Goal: Information Seeking & Learning: Learn about a topic

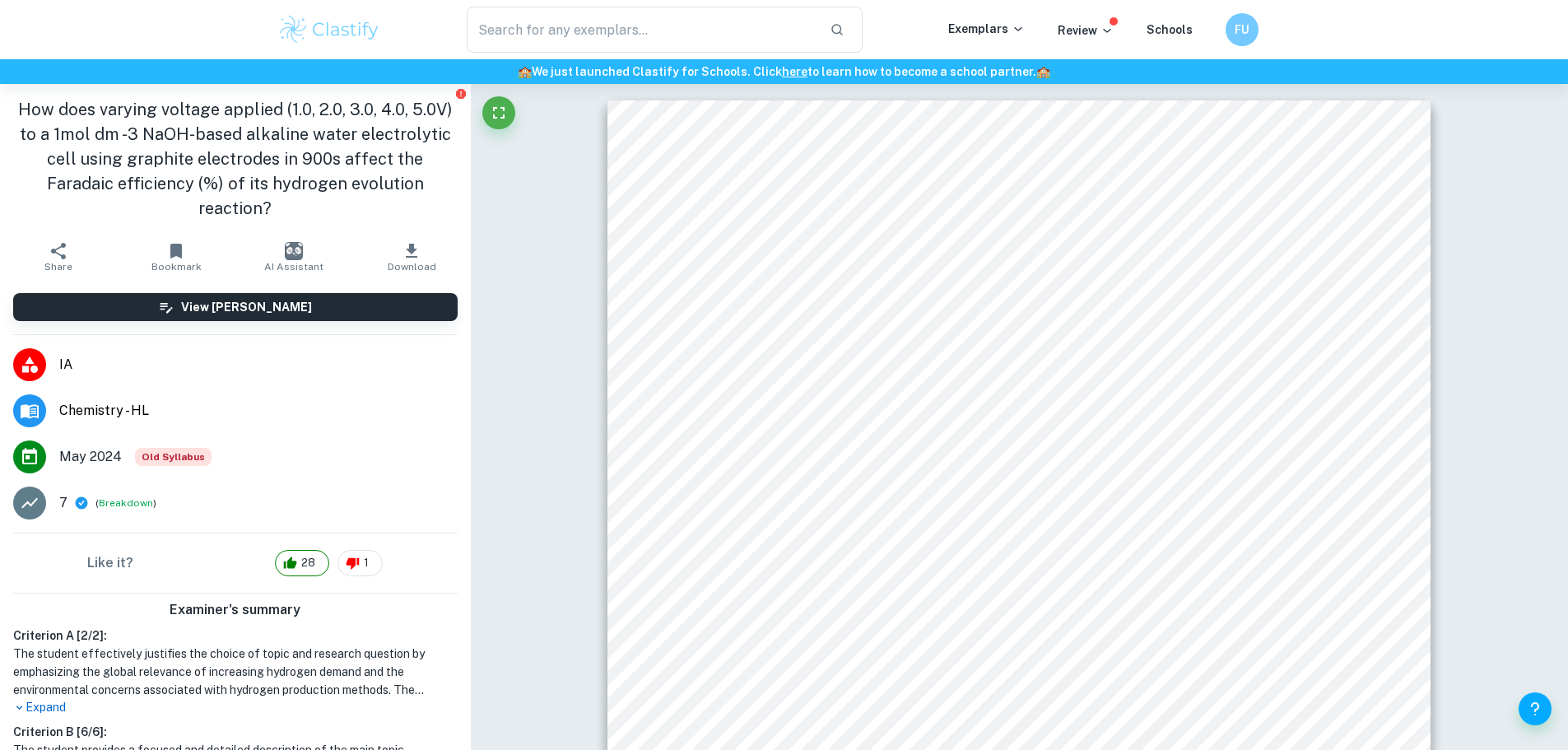
scroll to position [989, 0]
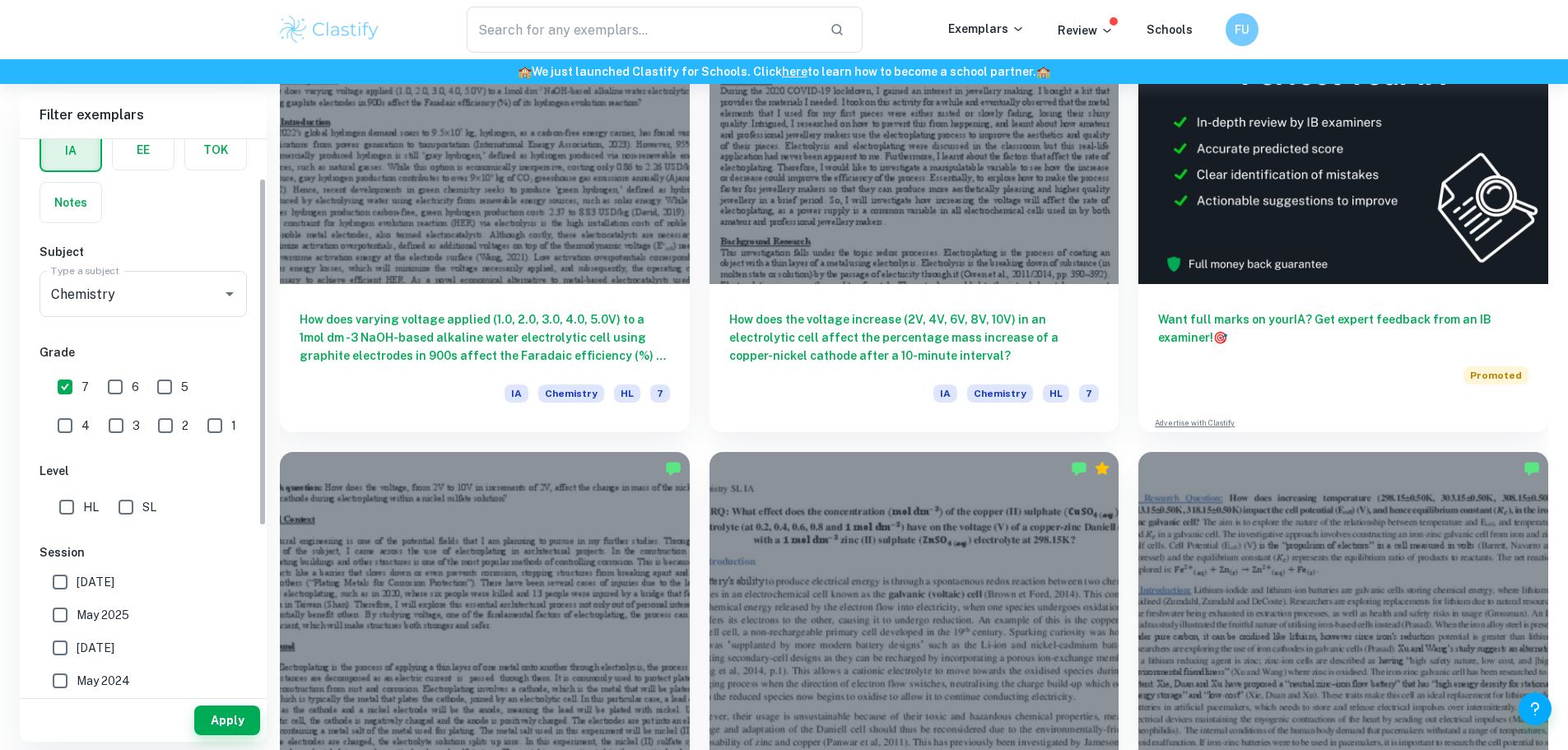
scroll to position [247, 0]
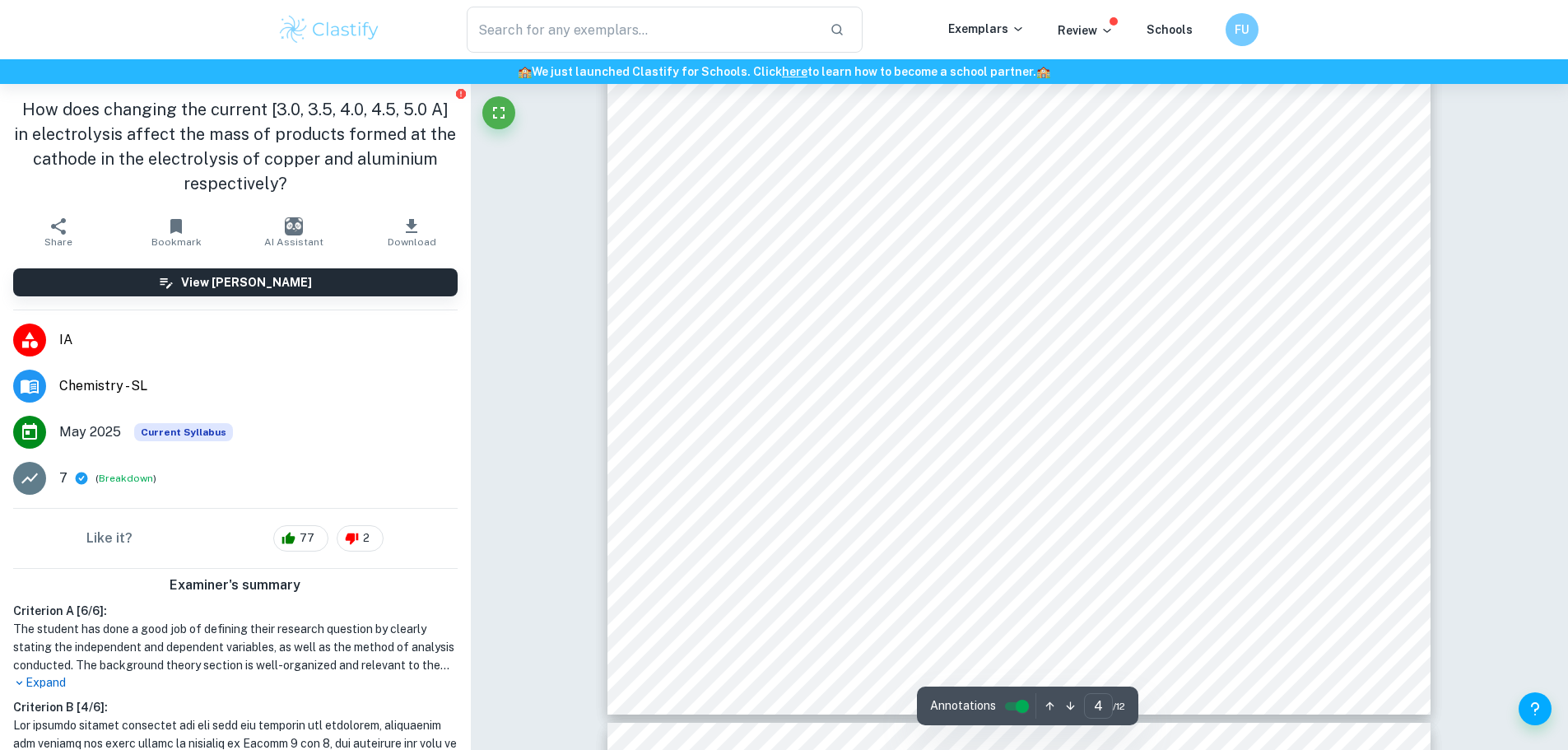
scroll to position [4117, 0]
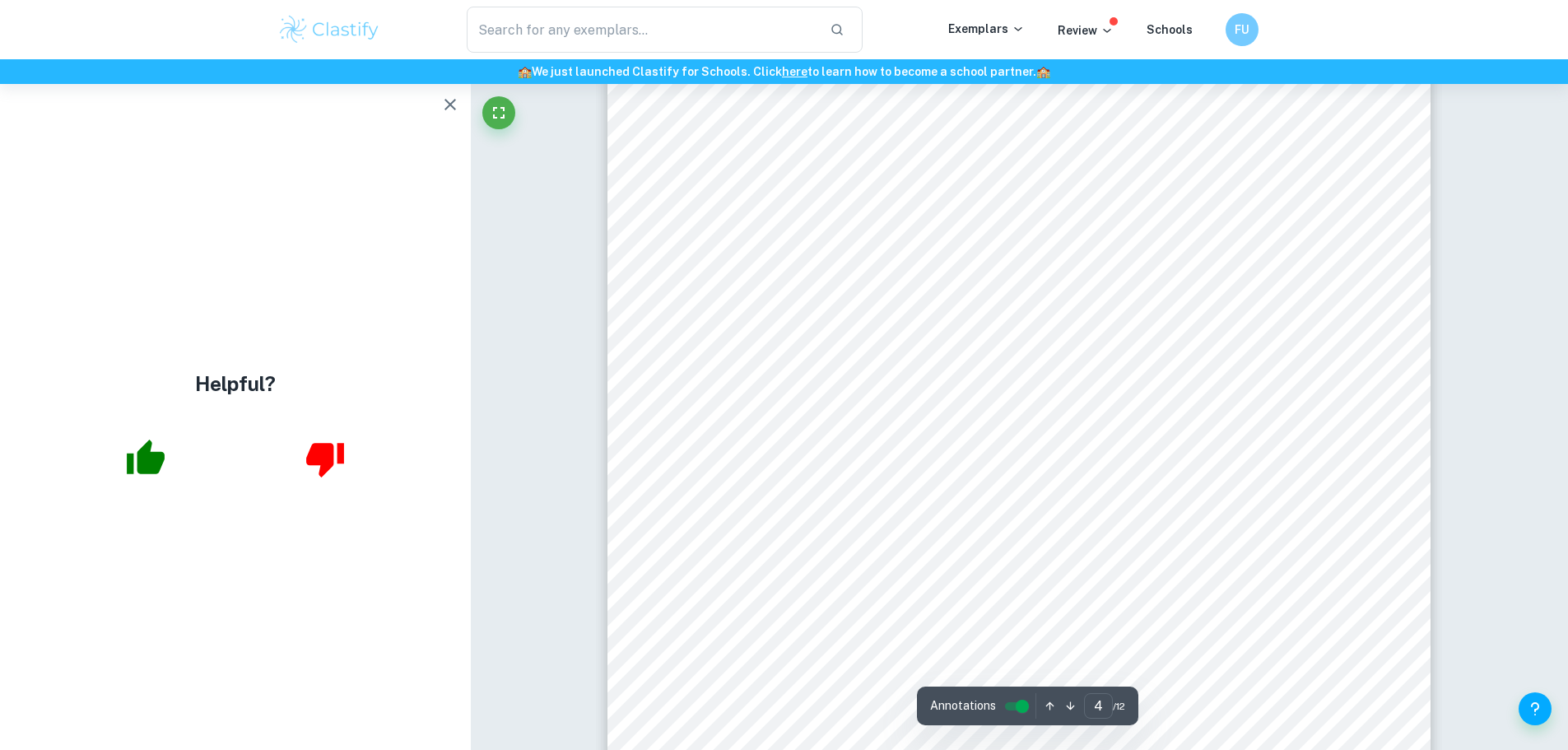
click at [1297, 491] on div "4 The dependent variable The mass of the product at the electrode [g] o The ini…" at bounding box center [1019, 215] width 823 height 1165
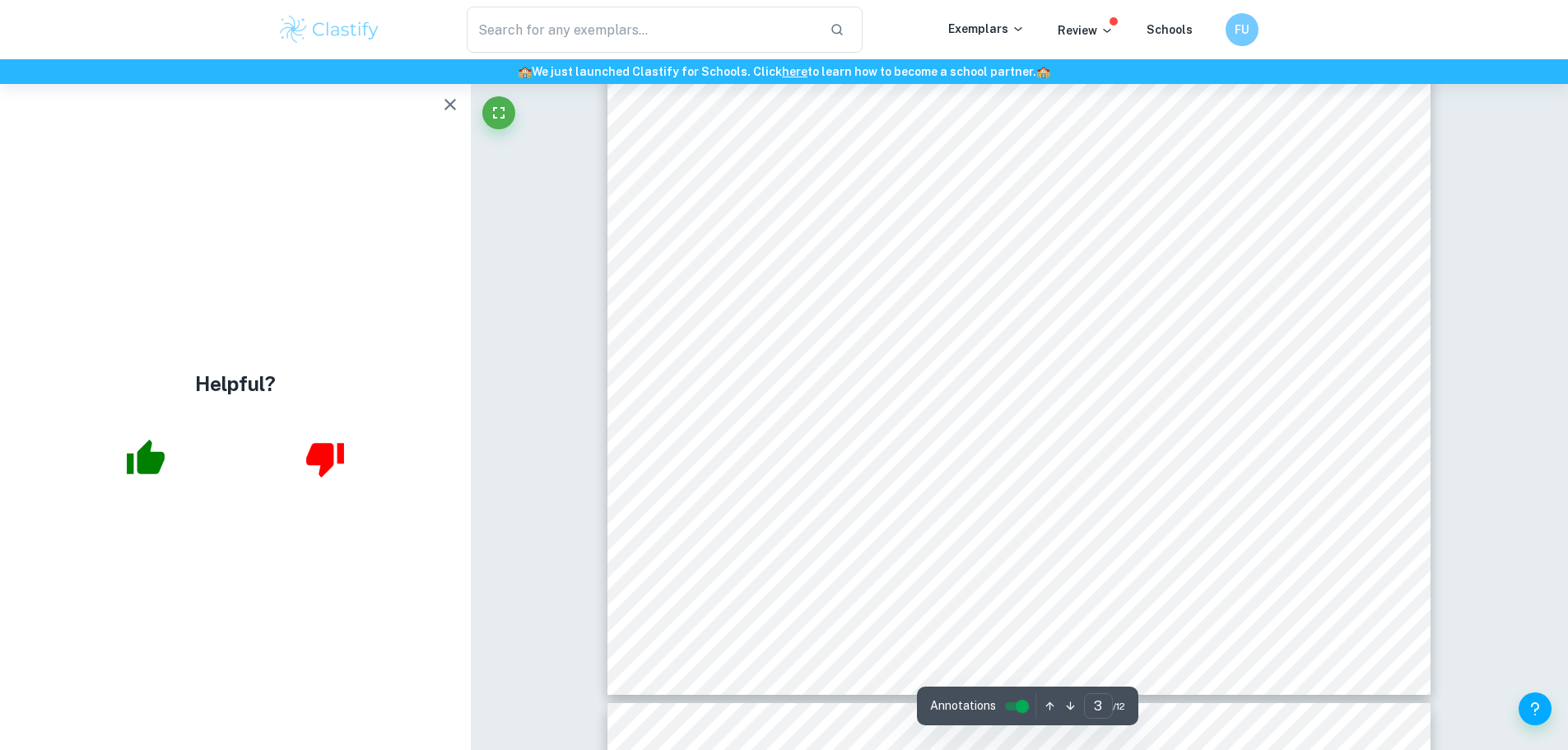
scroll to position [2965, 0]
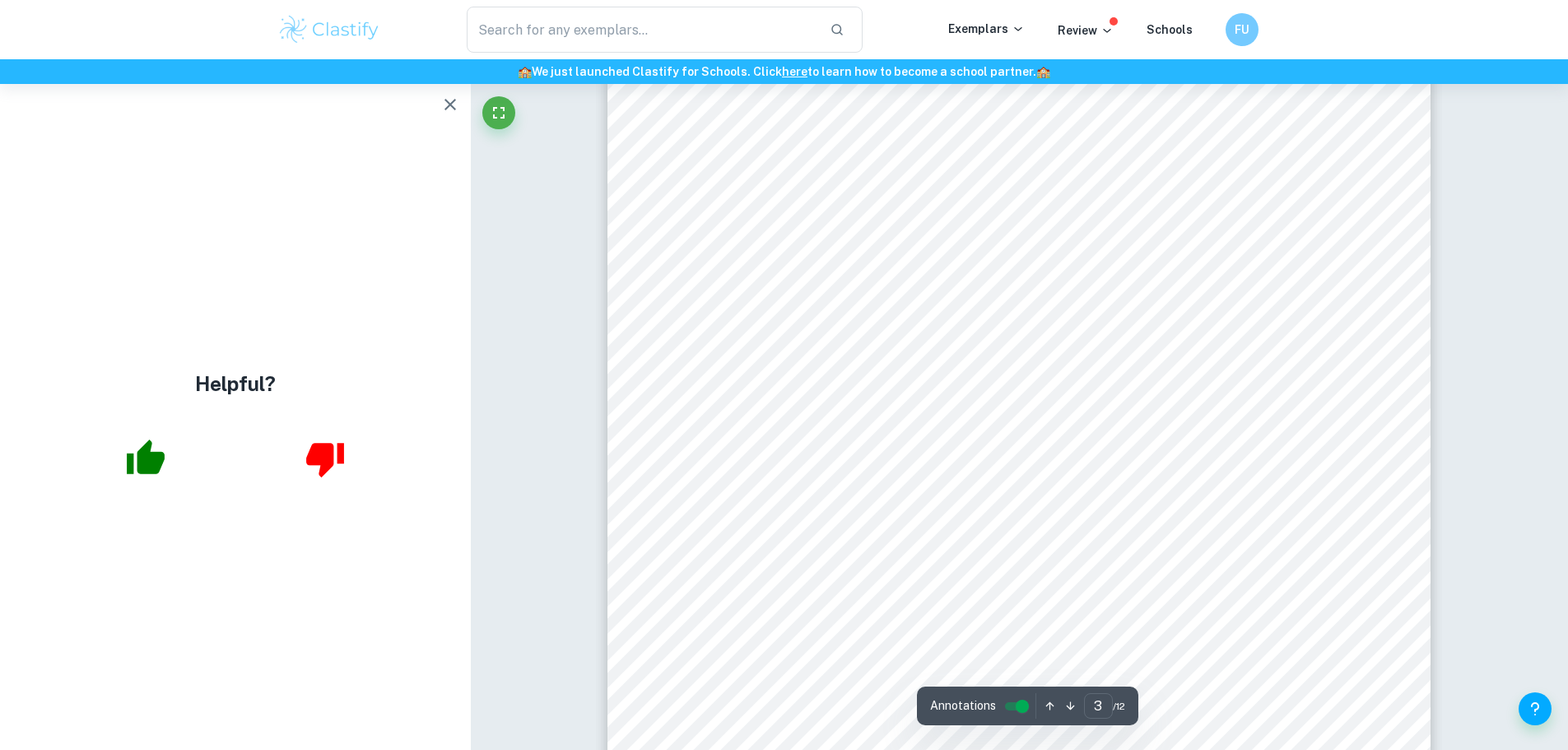
click at [745, 452] on div "3 Hypothesis 2 : The mass of products at the copper and aluminium electrodes is…" at bounding box center [1019, 195] width 823 height 1165
type input "2"
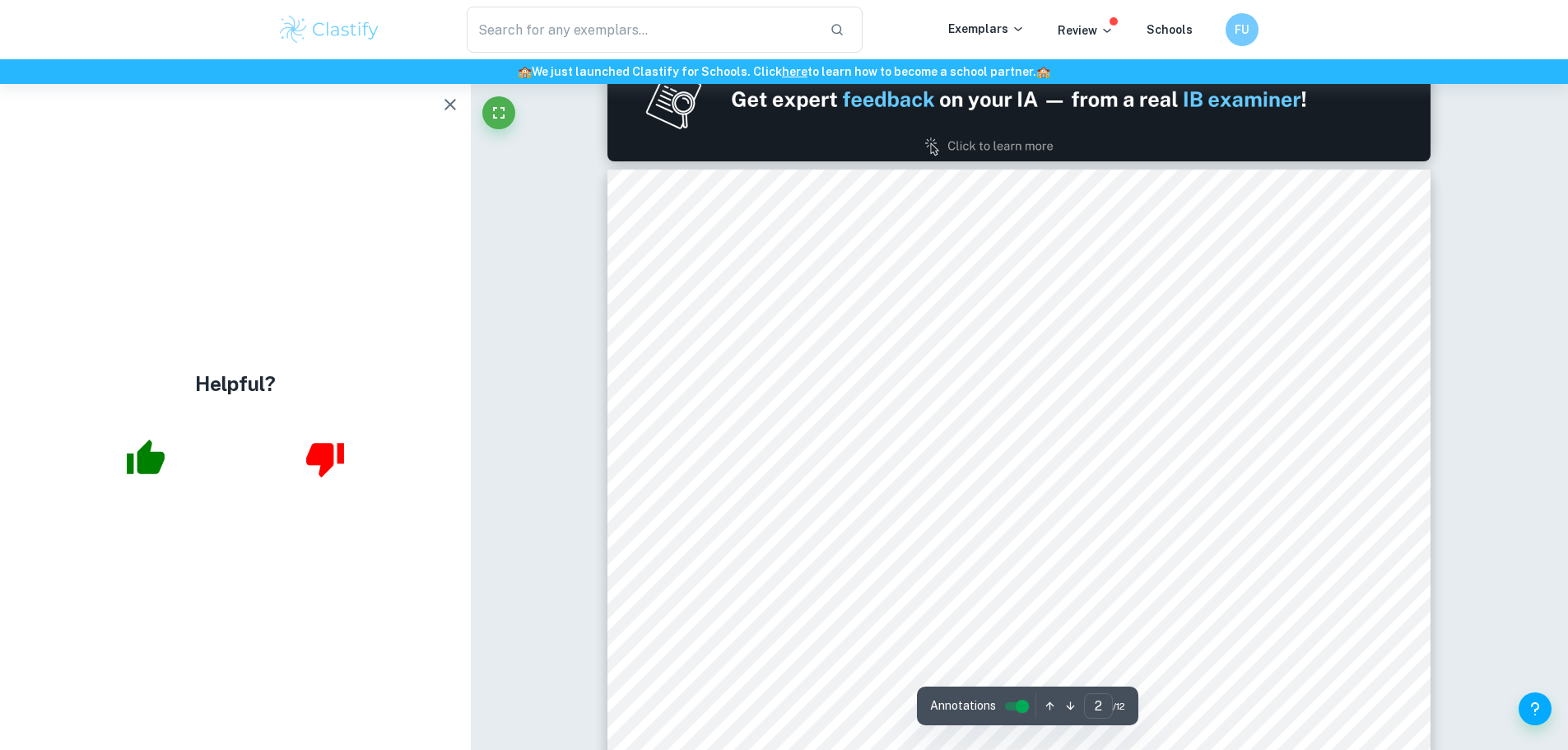
click at [653, 300] on div "2 The current through the circuit is directly proportional to the charge in cou…" at bounding box center [1019, 752] width 823 height 1165
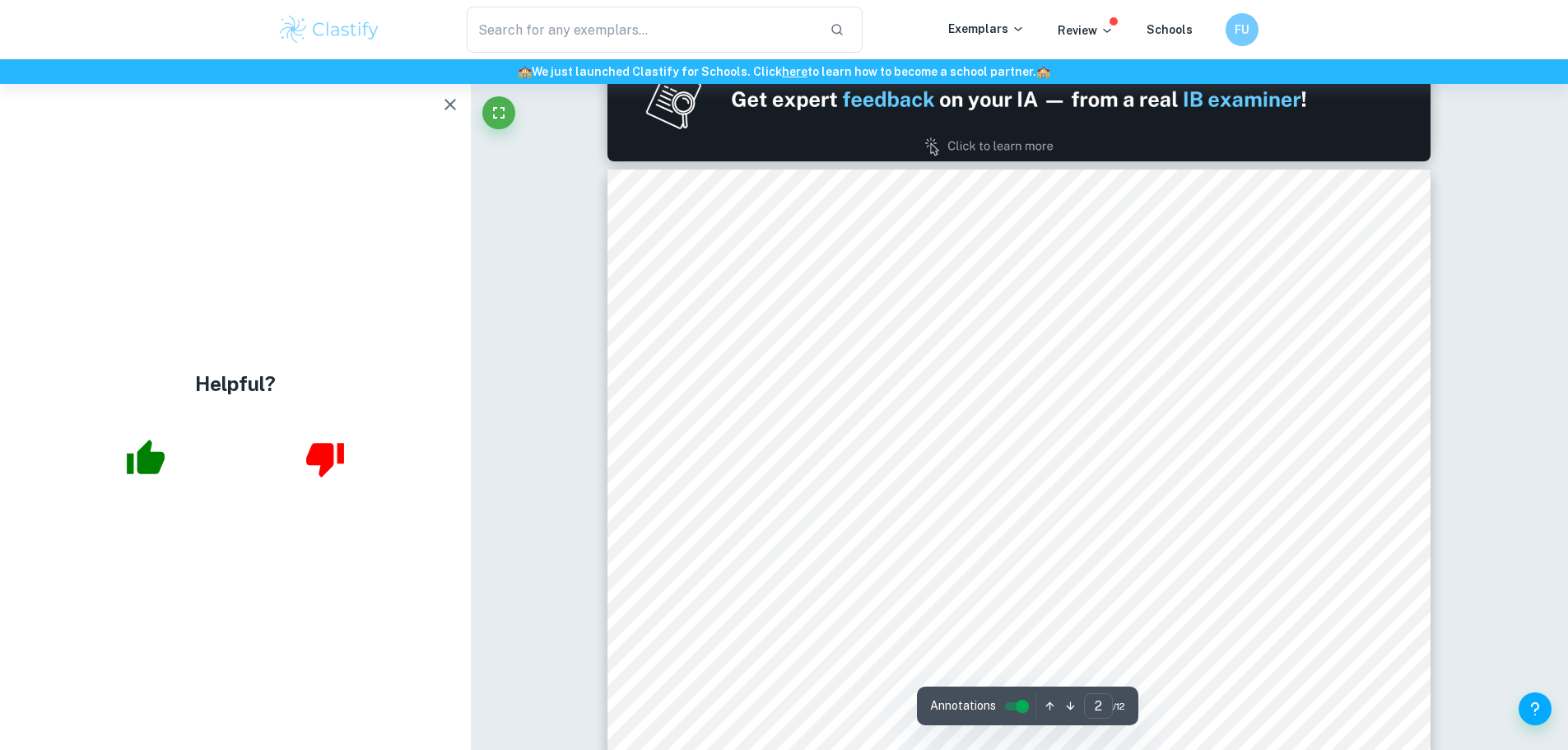
drag, startPoint x: 371, startPoint y: 141, endPoint x: 161, endPoint y: 3, distance: 251.3
click at [370, 141] on div "Helpful?" at bounding box center [235, 418] width 471 height 666
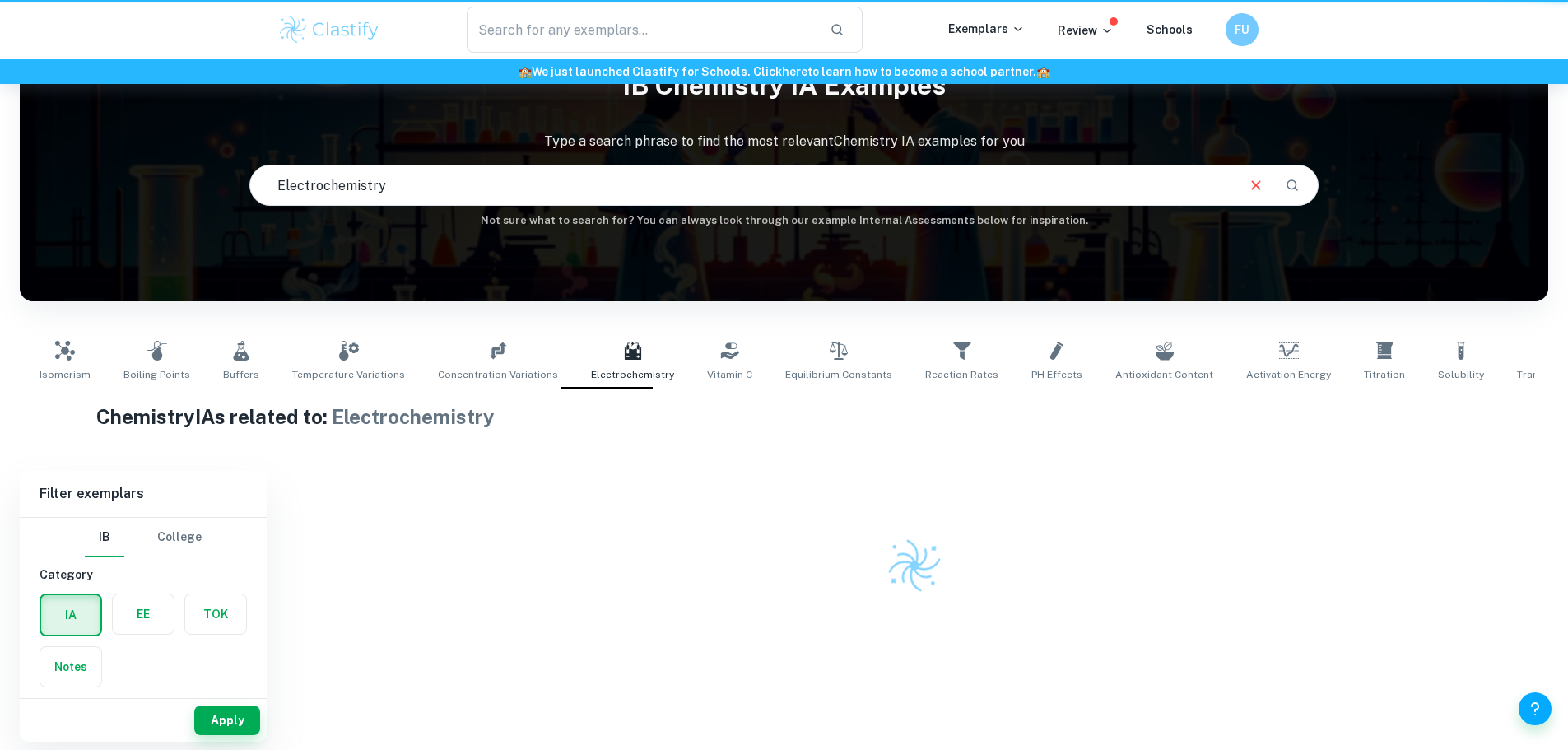
scroll to position [84, 0]
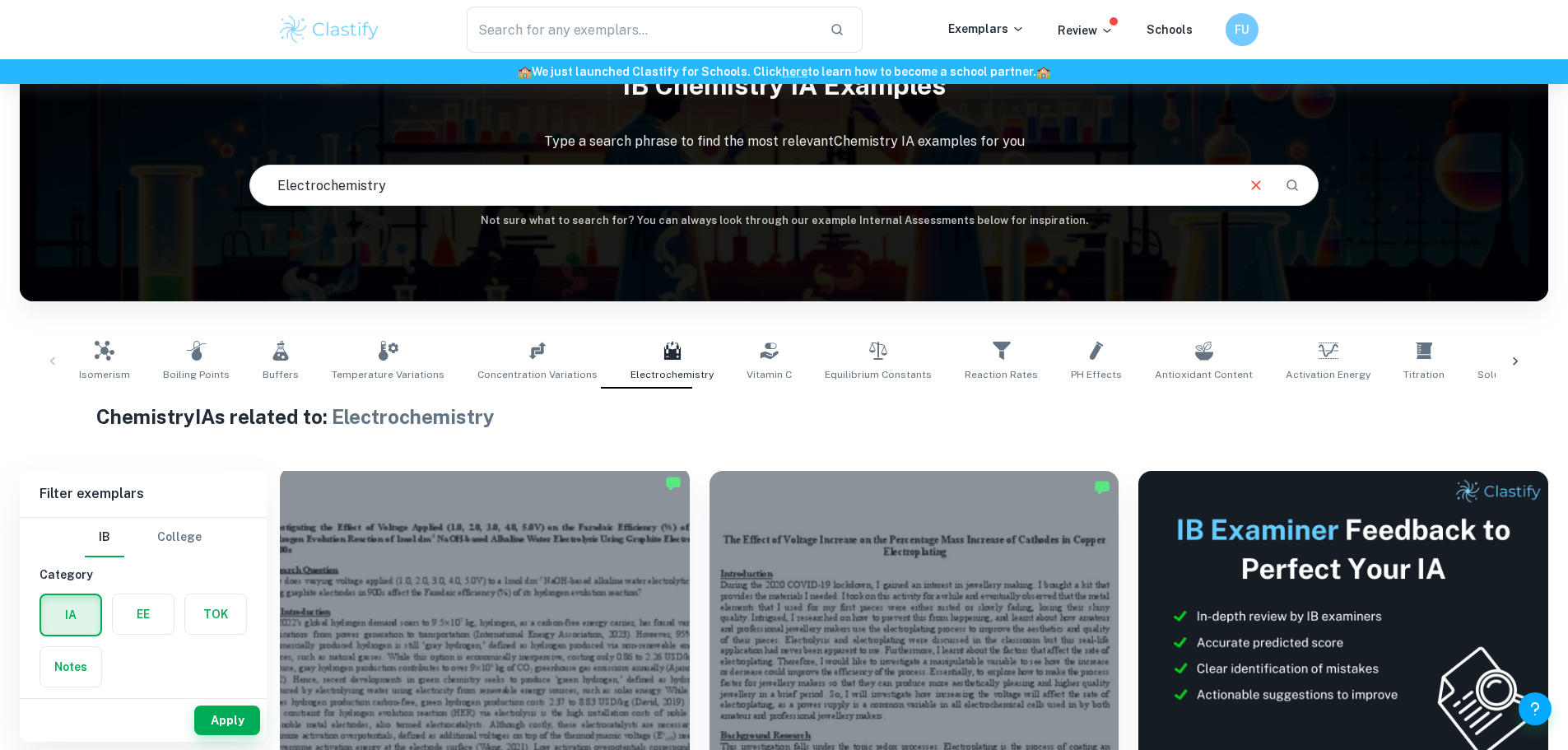
click at [483, 544] on div at bounding box center [485, 620] width 410 height 307
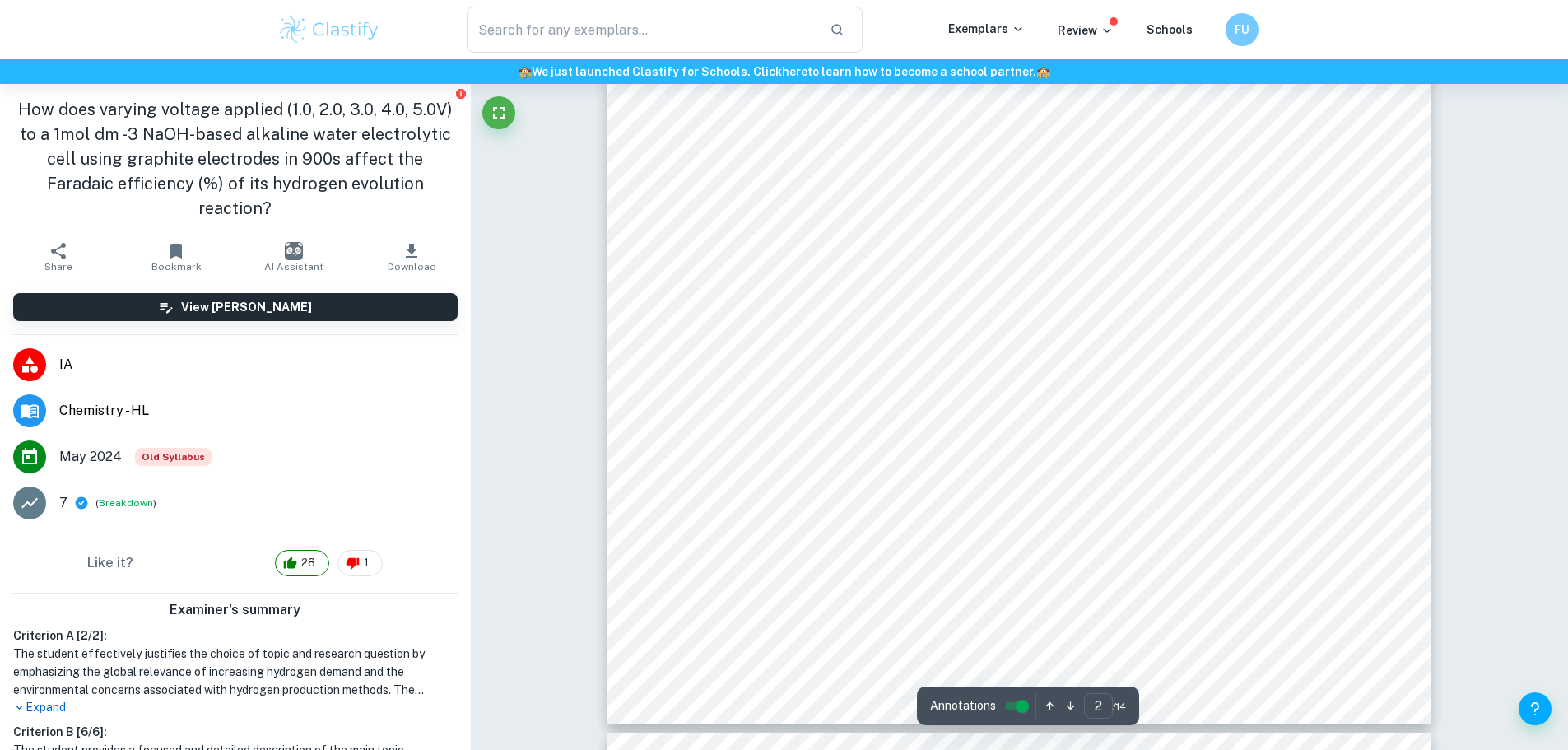
scroll to position [1565, 0]
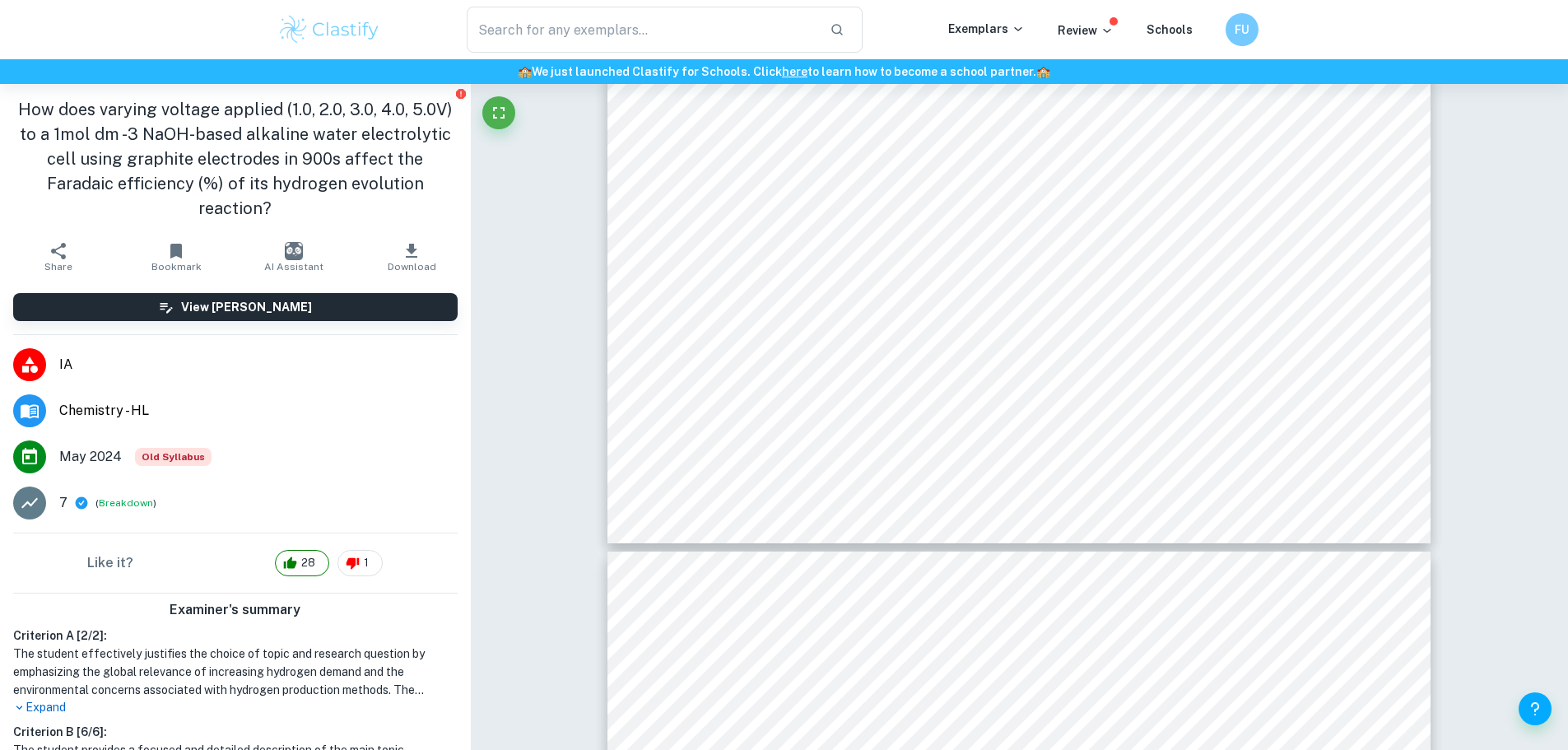
type input "3"
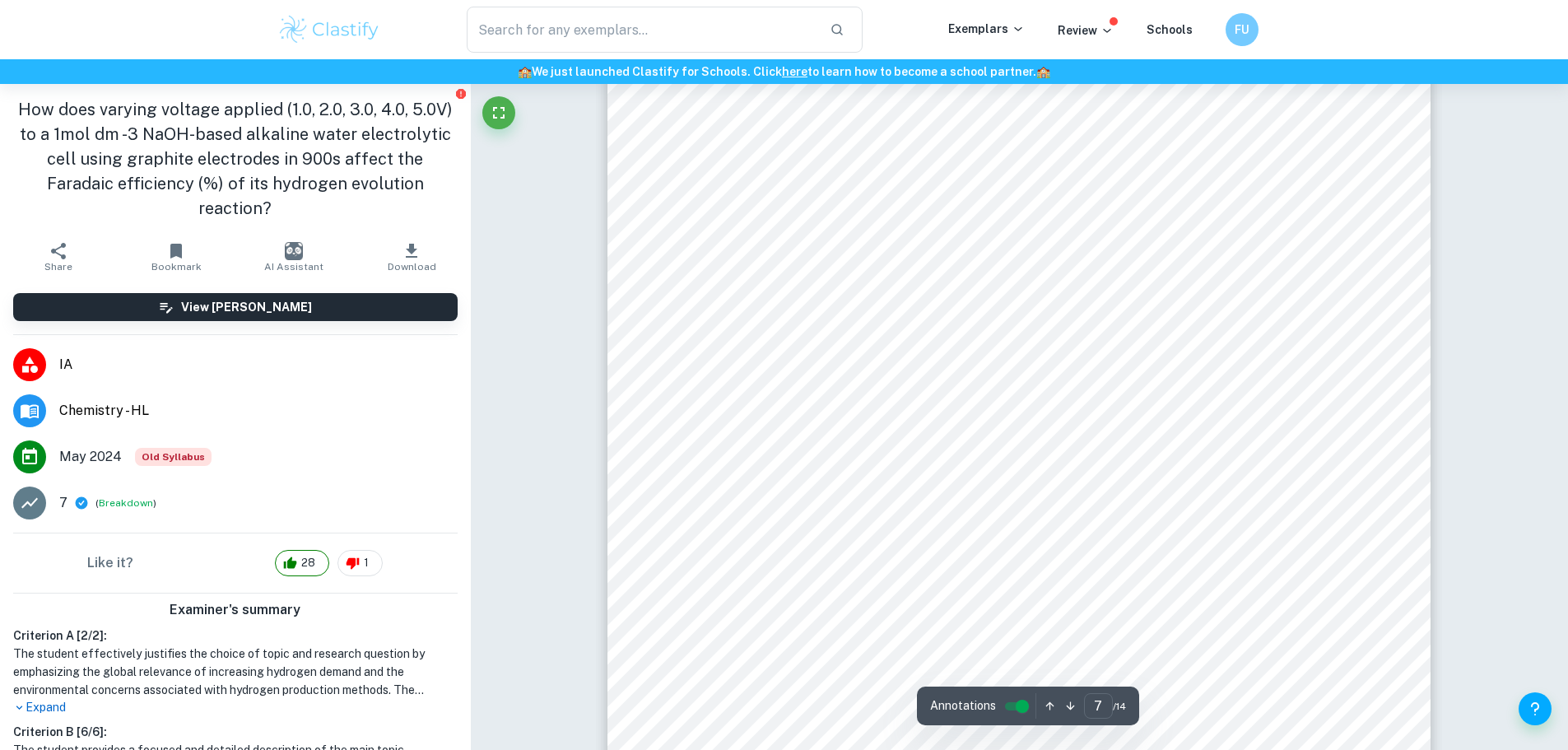
scroll to position [6506, 0]
drag, startPoint x: 914, startPoint y: 240, endPoint x: 911, endPoint y: 275, distance: 35.1
click at [911, 275] on div "5.6. Preliminary Experiment To allow for fair comparisons between experimental …" at bounding box center [1019, 570] width 823 height 1065
click at [911, 275] on span "such, the voltage range was shrunk to 1.0V, 2.0V, 3.0V, 4.0V, to 5.0V, enabling…" at bounding box center [1019, 280] width 708 height 14
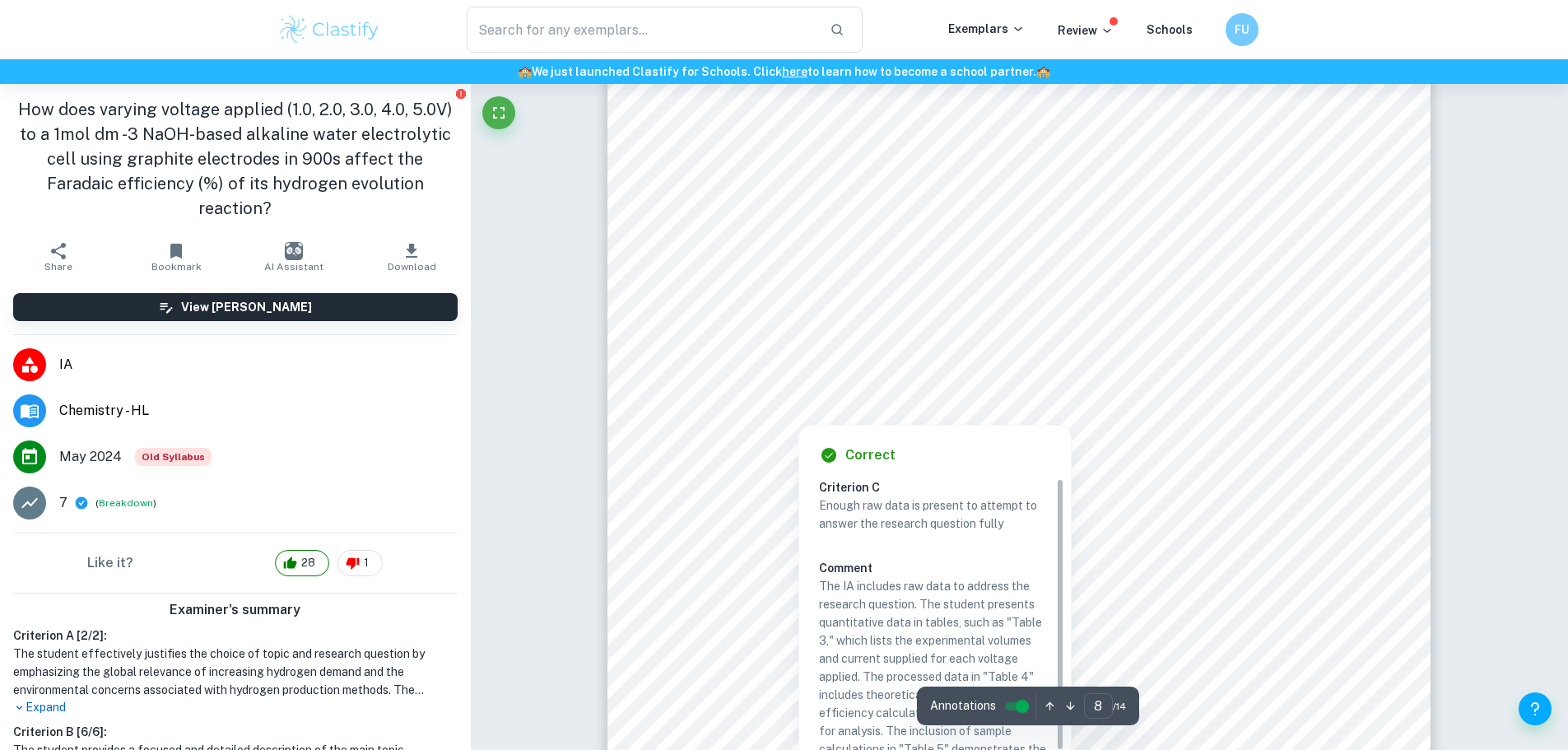
scroll to position [7741, 0]
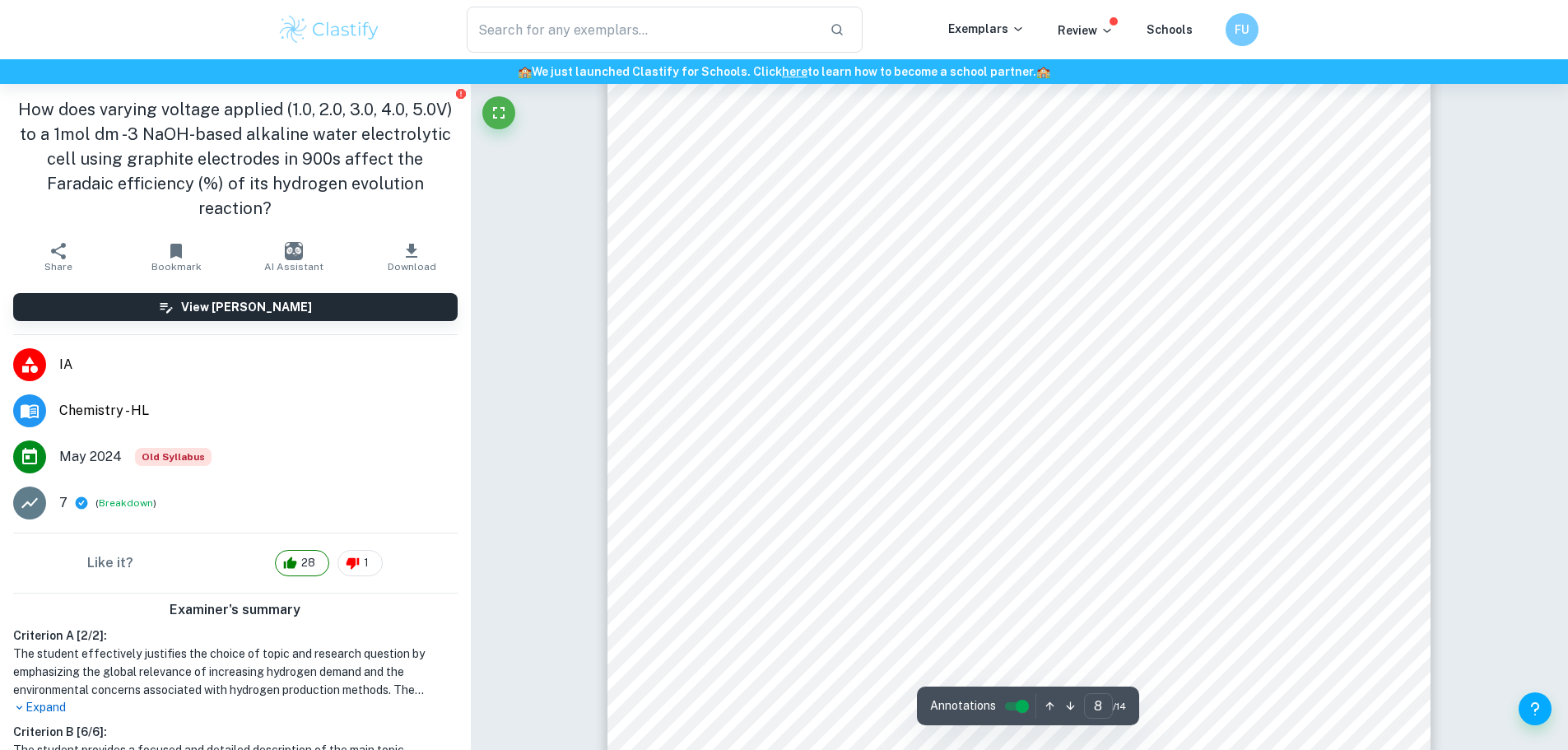
drag, startPoint x: 1193, startPoint y: 315, endPoint x: 1341, endPoint y: 346, distance: 151.2
click at [1341, 345] on div "7.2. Quantitative Data: Raw Data Table 3 tabulates V experimental and current s…" at bounding box center [1019, 409] width 823 height 1065
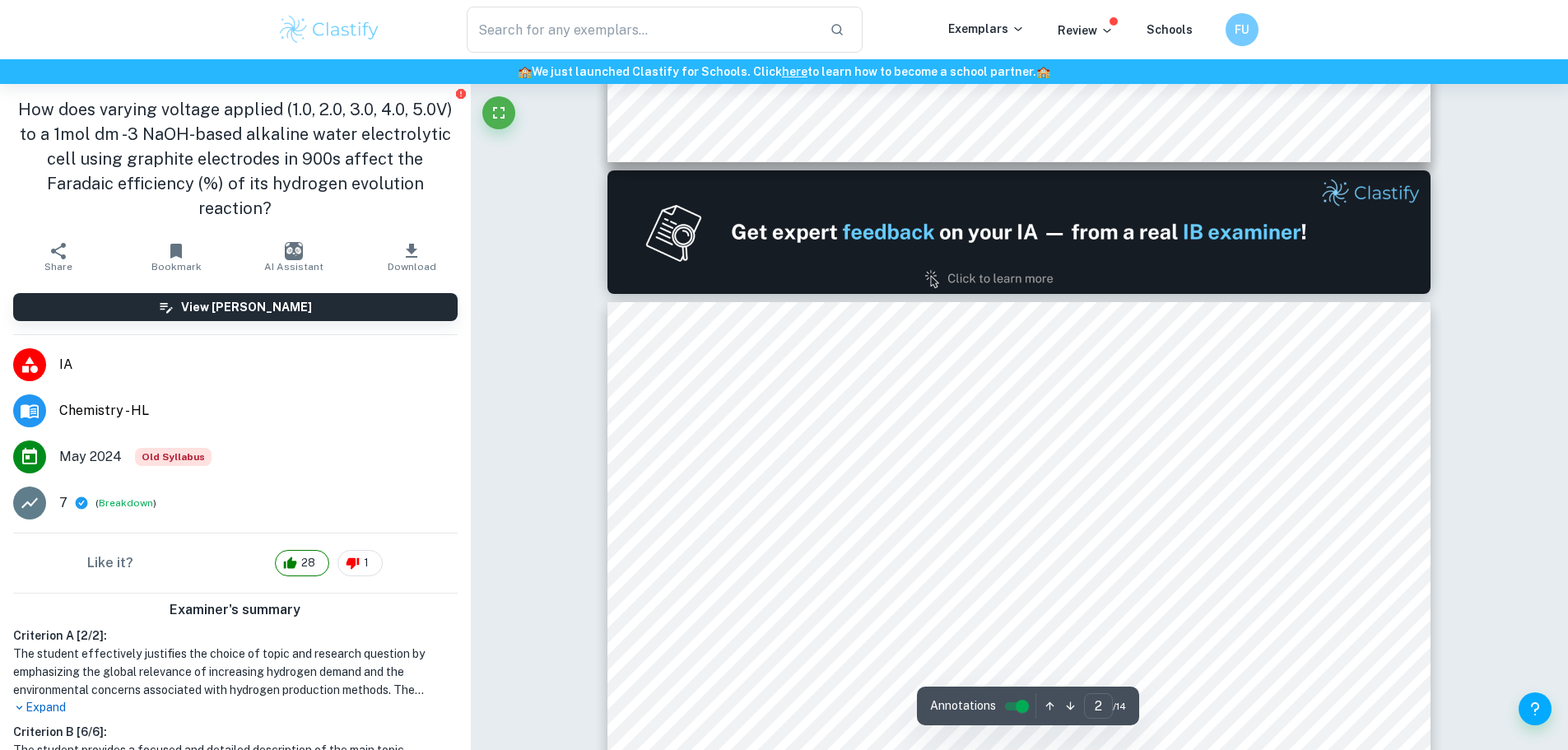
type input "1"
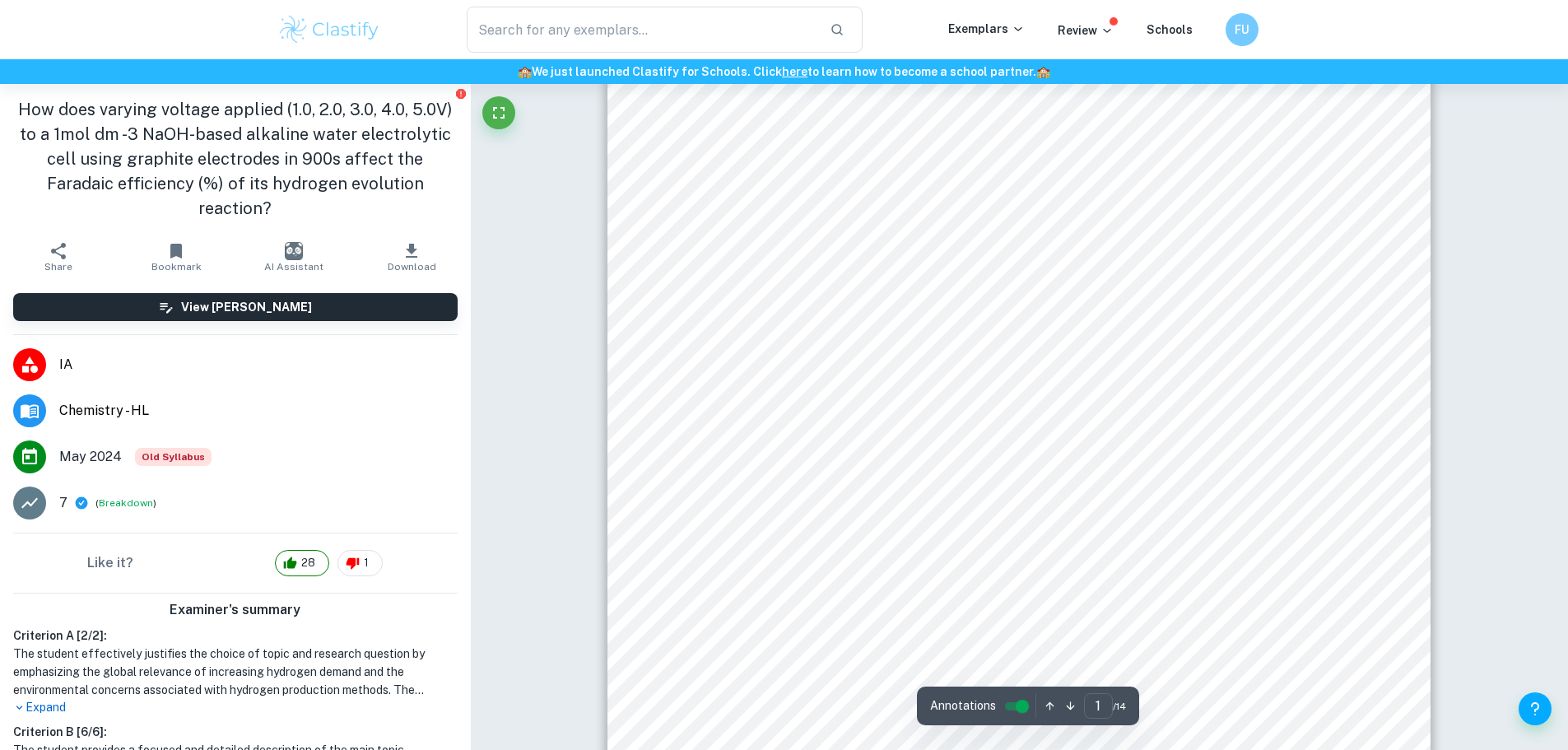
scroll to position [83, 0]
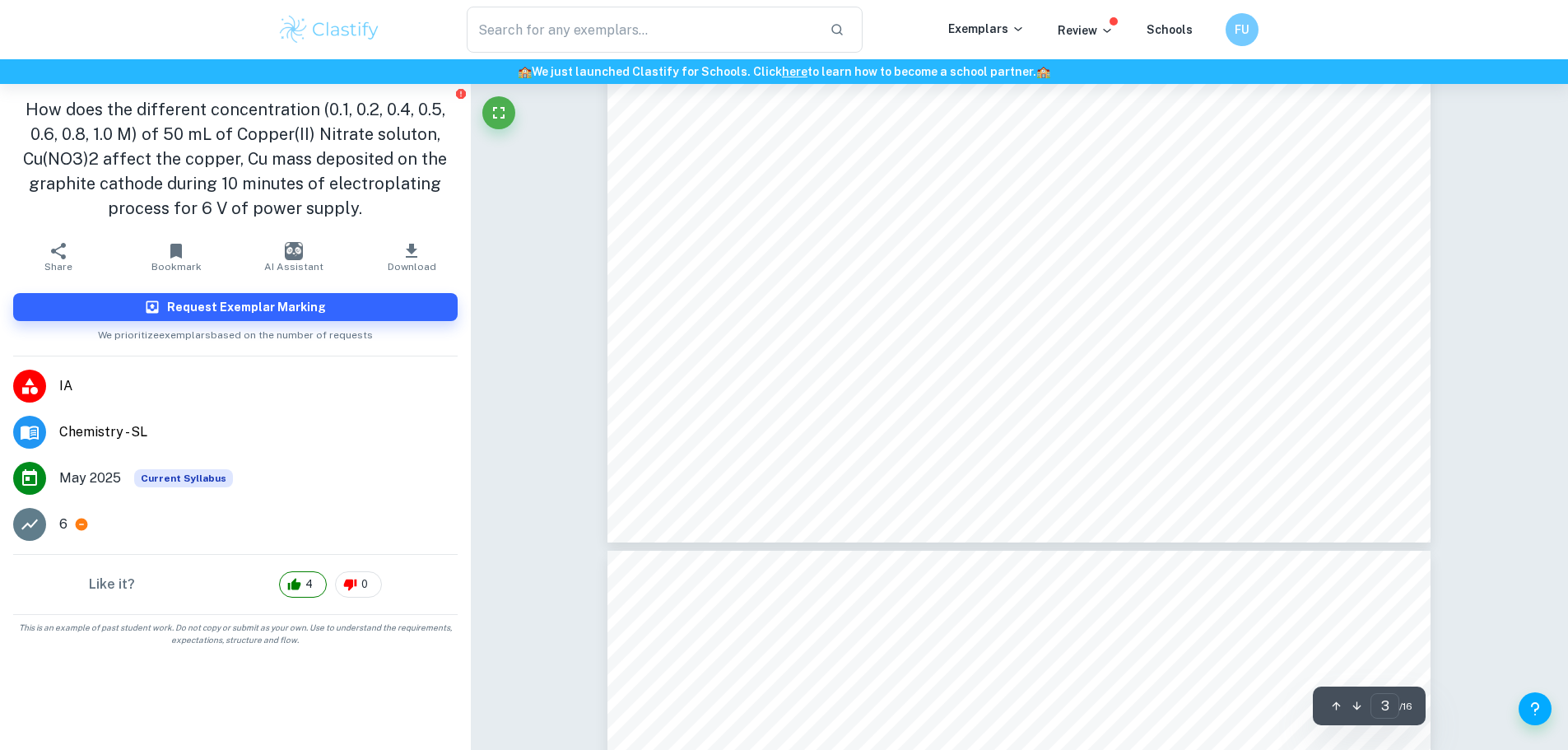
scroll to position [2800, 0]
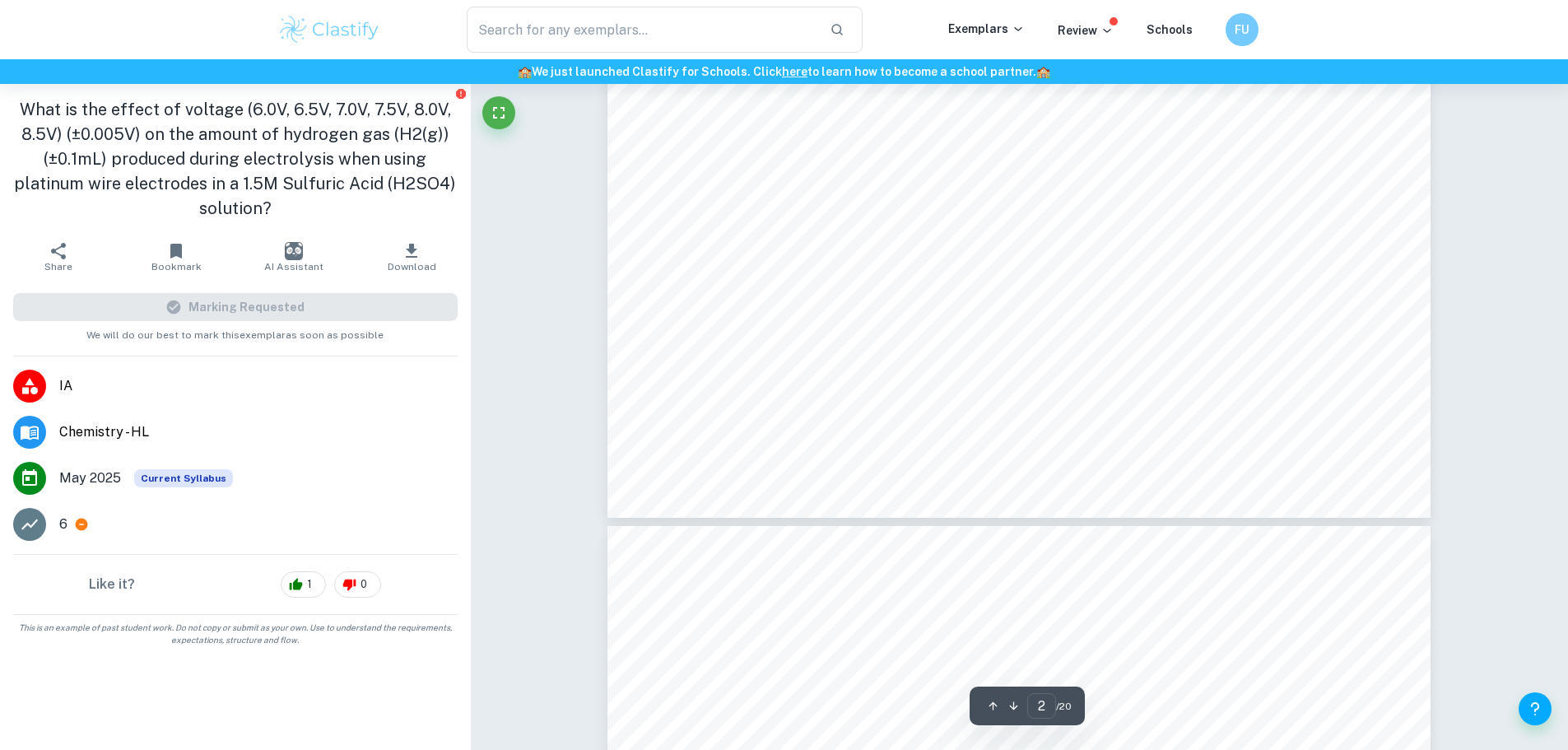
scroll to position [1839, 0]
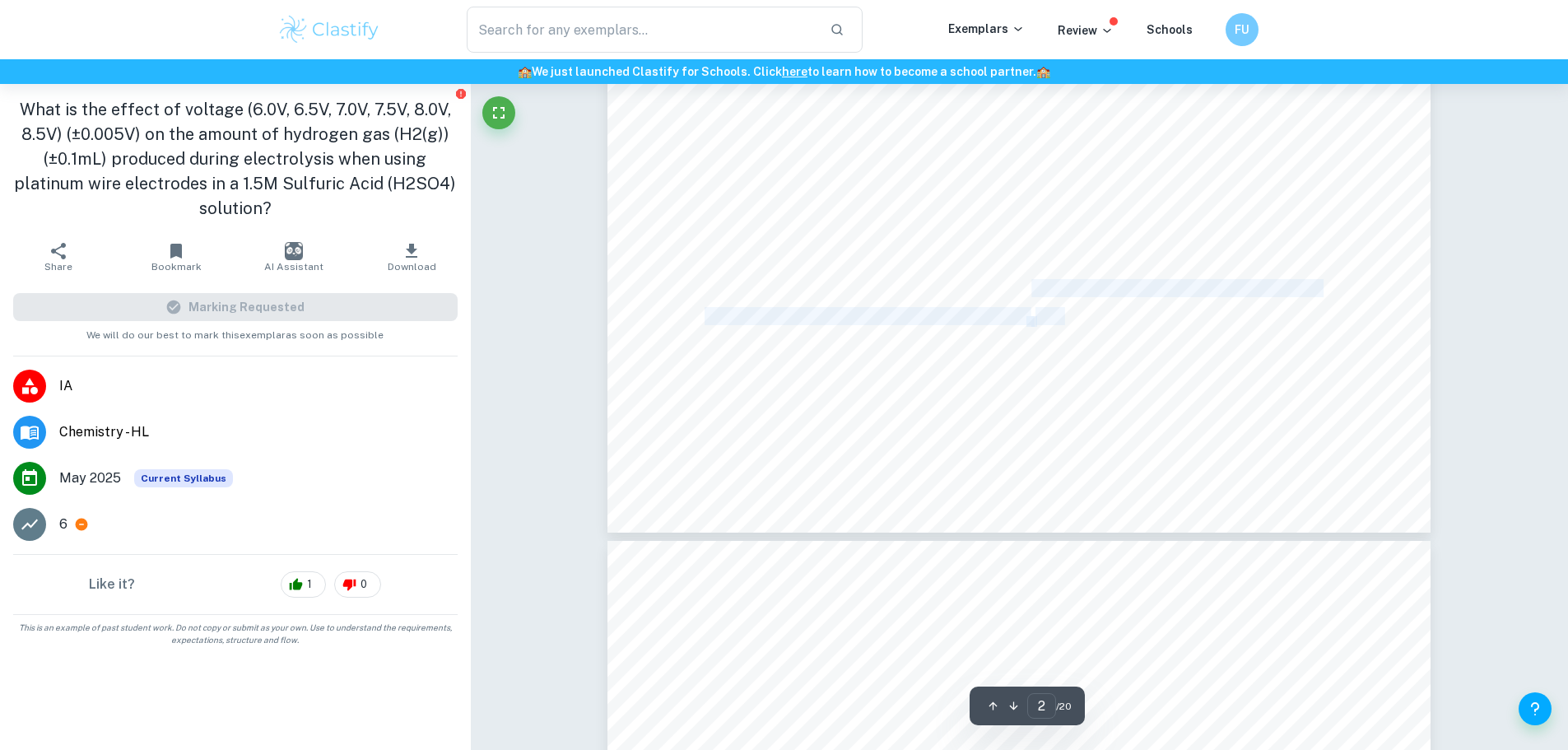
drag, startPoint x: 1029, startPoint y: 297, endPoint x: 1061, endPoint y: 319, distance: 38.8
click at [1061, 319] on div "Cathode: 2H + (aq) + 2e - ³ H 2(g) Anode: 2H 2 O (l) ³ O 2(g) + 4H + (aq) + 4e …" at bounding box center [1019, 0] width 823 height 1065
click at [1061, 319] on span "produced (Brittanica, 2016)." at bounding box center [1127, 316] width 183 height 16
drag, startPoint x: 995, startPoint y: 314, endPoint x: 1004, endPoint y: 288, distance: 27.5
click at [1004, 288] on div "Cathode: 2H + (aq) + 2e - ³ H 2(g) Anode: 2H 2 O (l) ³ O 2(g) + 4H + (aq) + 4e …" at bounding box center [1019, 0] width 823 height 1065
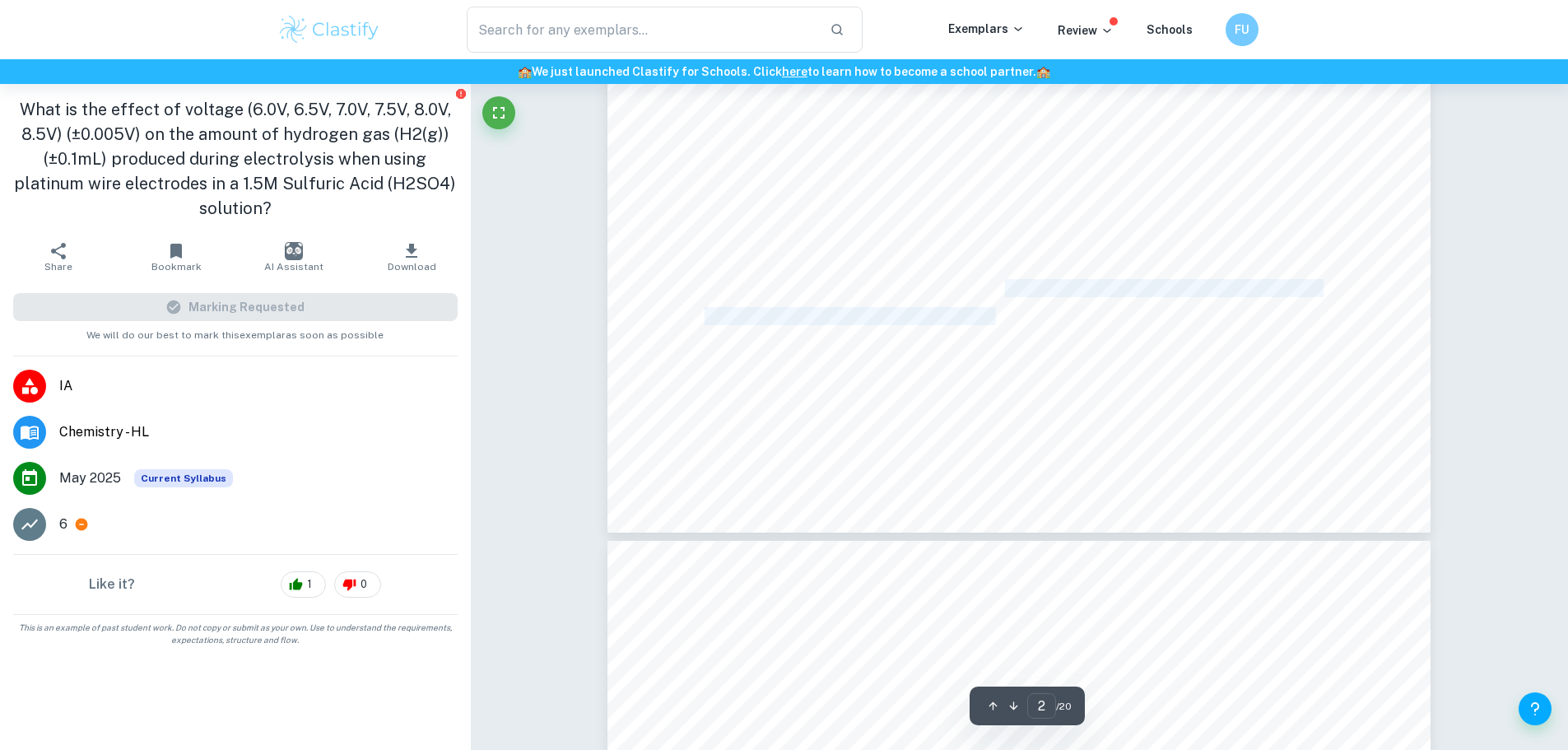
click at [1004, 288] on span "manipulated in this investigation, the current that is consequent to the voltag…" at bounding box center [1012, 288] width 615 height 16
drag, startPoint x: 985, startPoint y: 291, endPoint x: 988, endPoint y: 309, distance: 18.2
click at [988, 309] on div "Cathode: 2H + (aq) + 2e - ³ H 2(g) Anode: 2H 2 O (l) ³ O 2(g) + 4H + (aq) + 4e …" at bounding box center [1019, 0] width 823 height 1065
click at [988, 309] on span "to be able to calculate the theoretical volume of H" at bounding box center [865, 316] width 322 height 16
drag, startPoint x: 988, startPoint y: 309, endPoint x: 990, endPoint y: 285, distance: 24.1
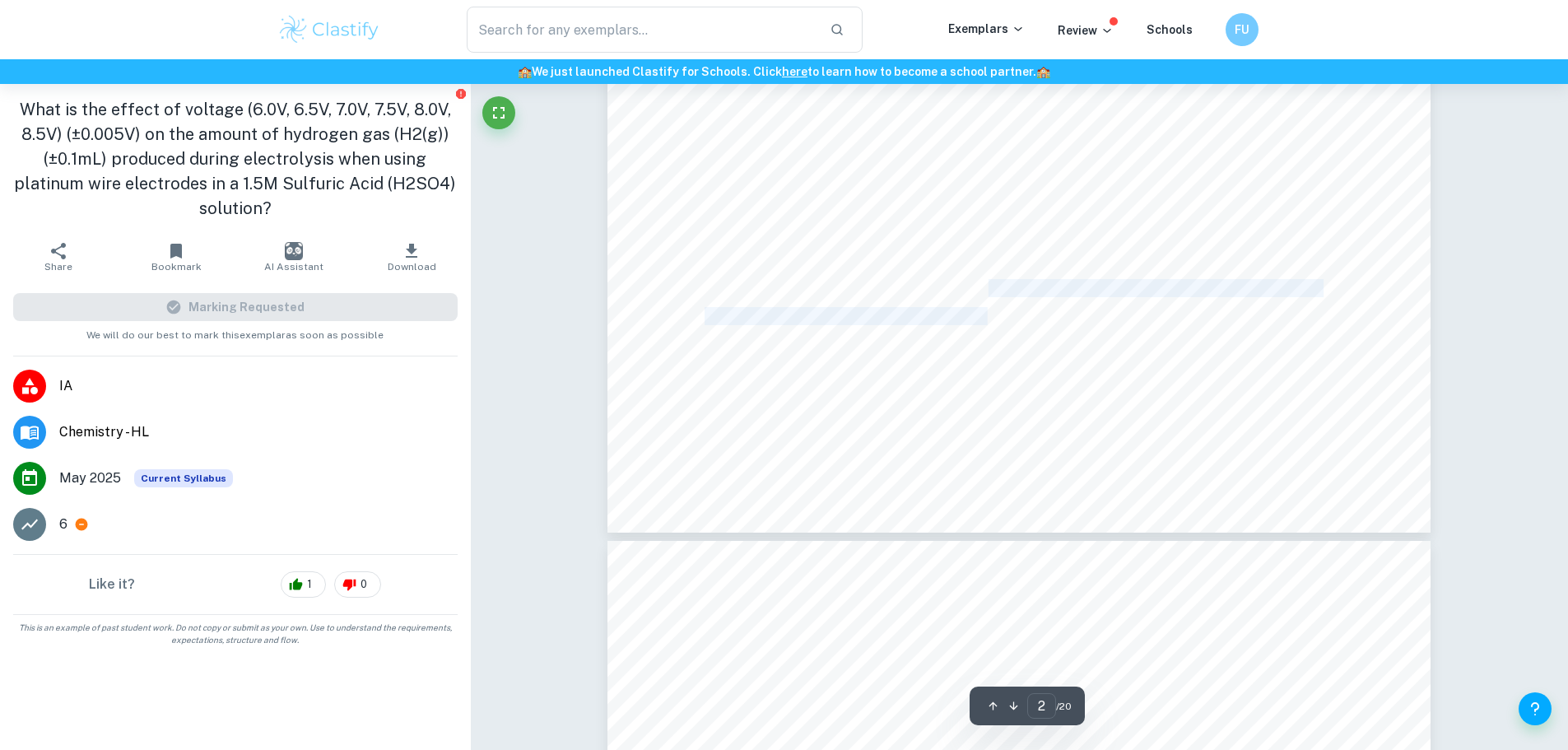
click at [990, 285] on div "Cathode: 2H + (aq) + 2e - ³ H 2(g) Anode: 2H 2 O (l) ³ O 2(g) + 4H + (aq) + 4e …" at bounding box center [1019, 0] width 823 height 1065
click at [991, 285] on span "manipulated in this investigation, the current that is consequent to the voltag…" at bounding box center [1012, 288] width 615 height 16
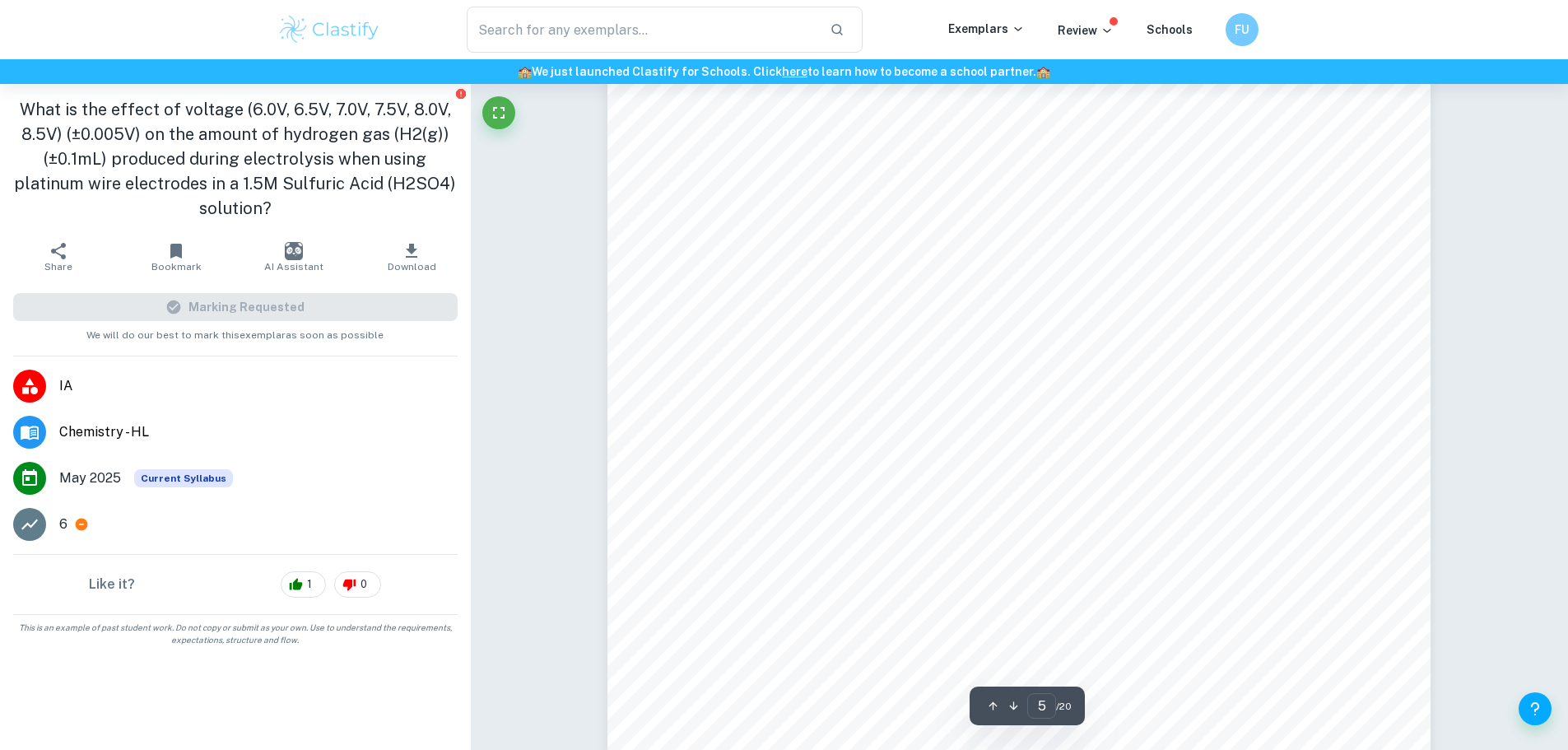
scroll to position [5215, 0]
drag, startPoint x: 768, startPoint y: 624, endPoint x: 990, endPoint y: 623, distance: 222.0
click at [990, 623] on span "1 Korad adjustable DC power supply" at bounding box center [872, 623] width 239 height 16
copy span "Korad adjustable DC power supply"
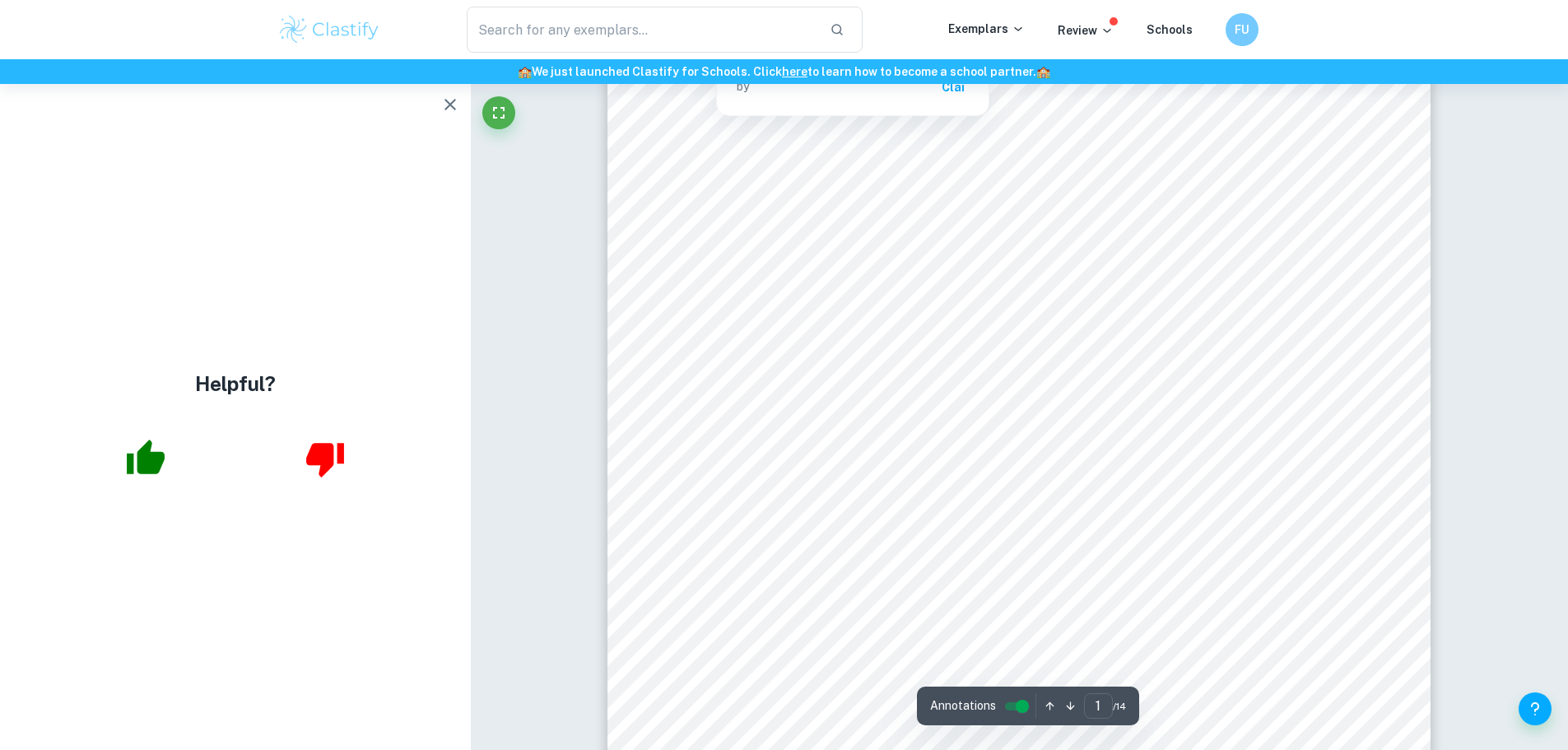
scroll to position [494, 0]
